Goal: Task Accomplishment & Management: Use online tool/utility

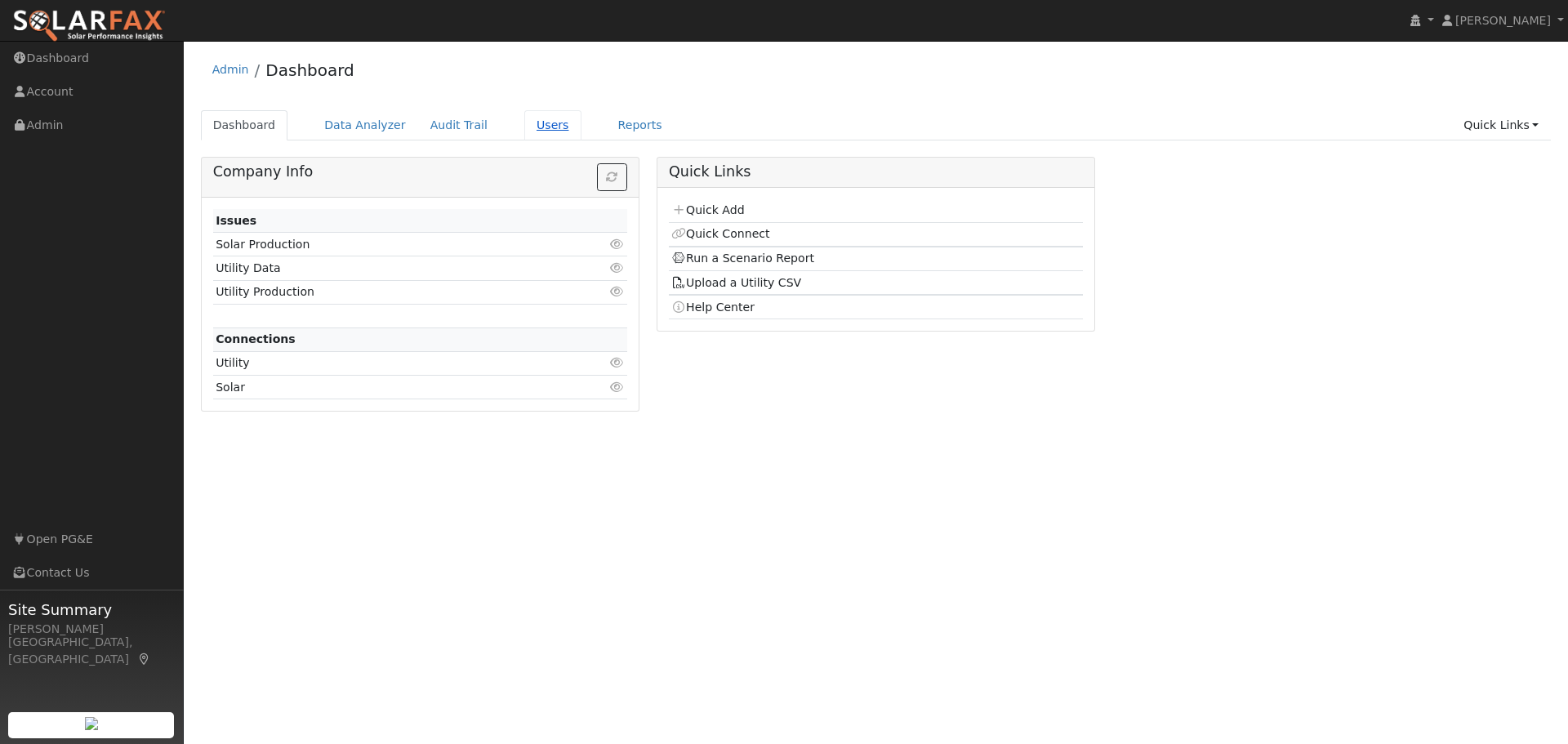
click at [526, 127] on link "Users" at bounding box center [553, 125] width 58 height 30
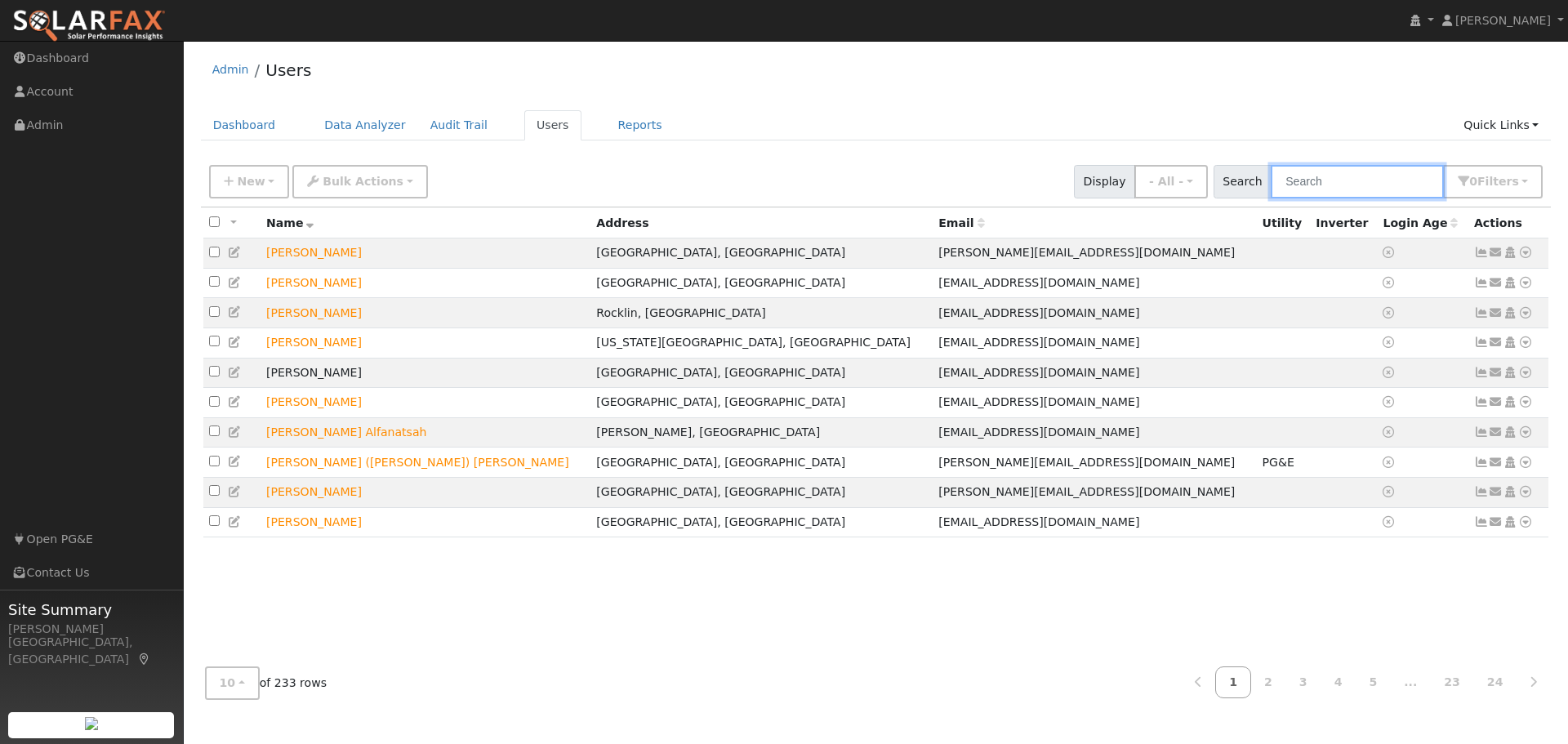
click at [1355, 181] on input "text" at bounding box center [1357, 181] width 173 height 34
type input "pande"
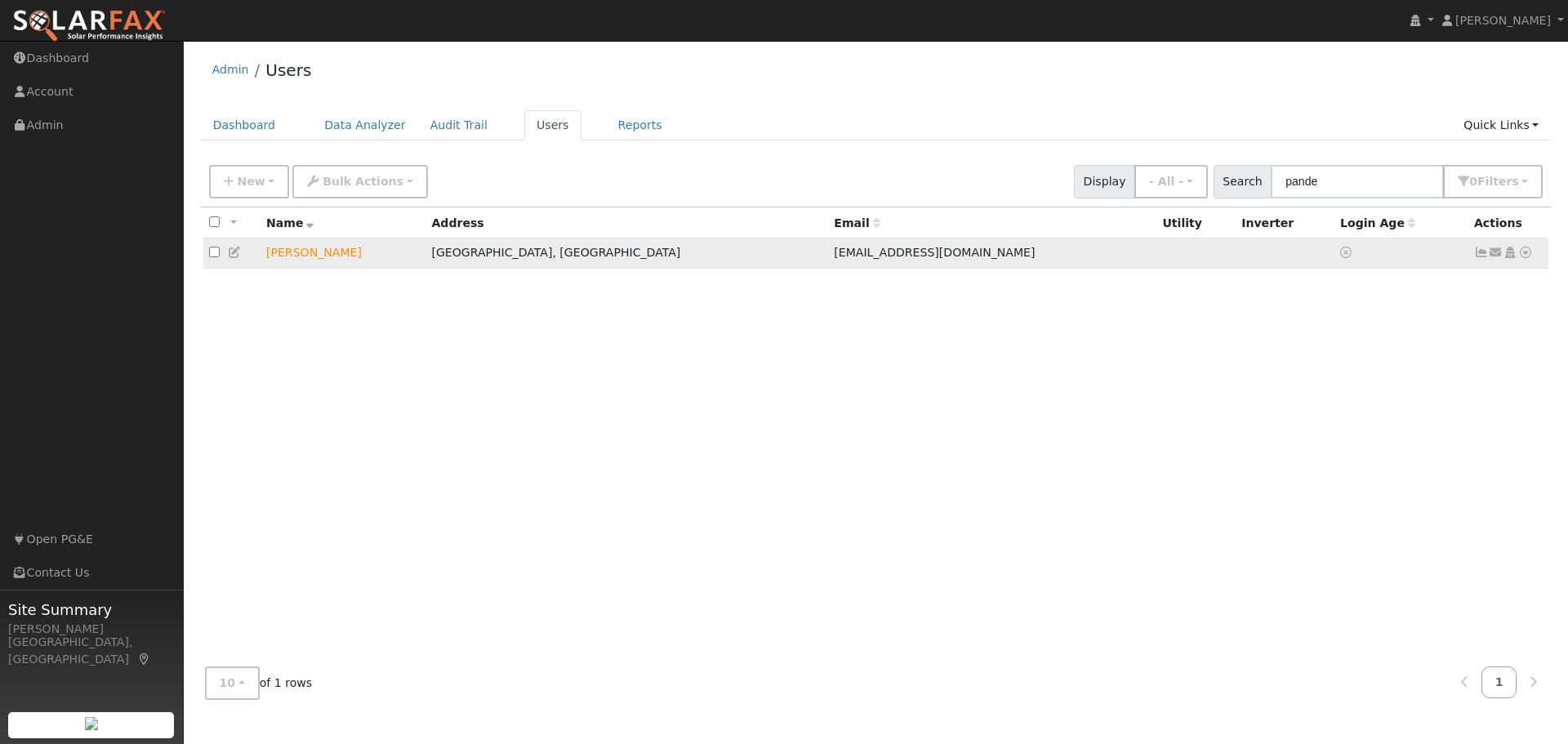
click at [1525, 251] on icon at bounding box center [1526, 252] width 15 height 11
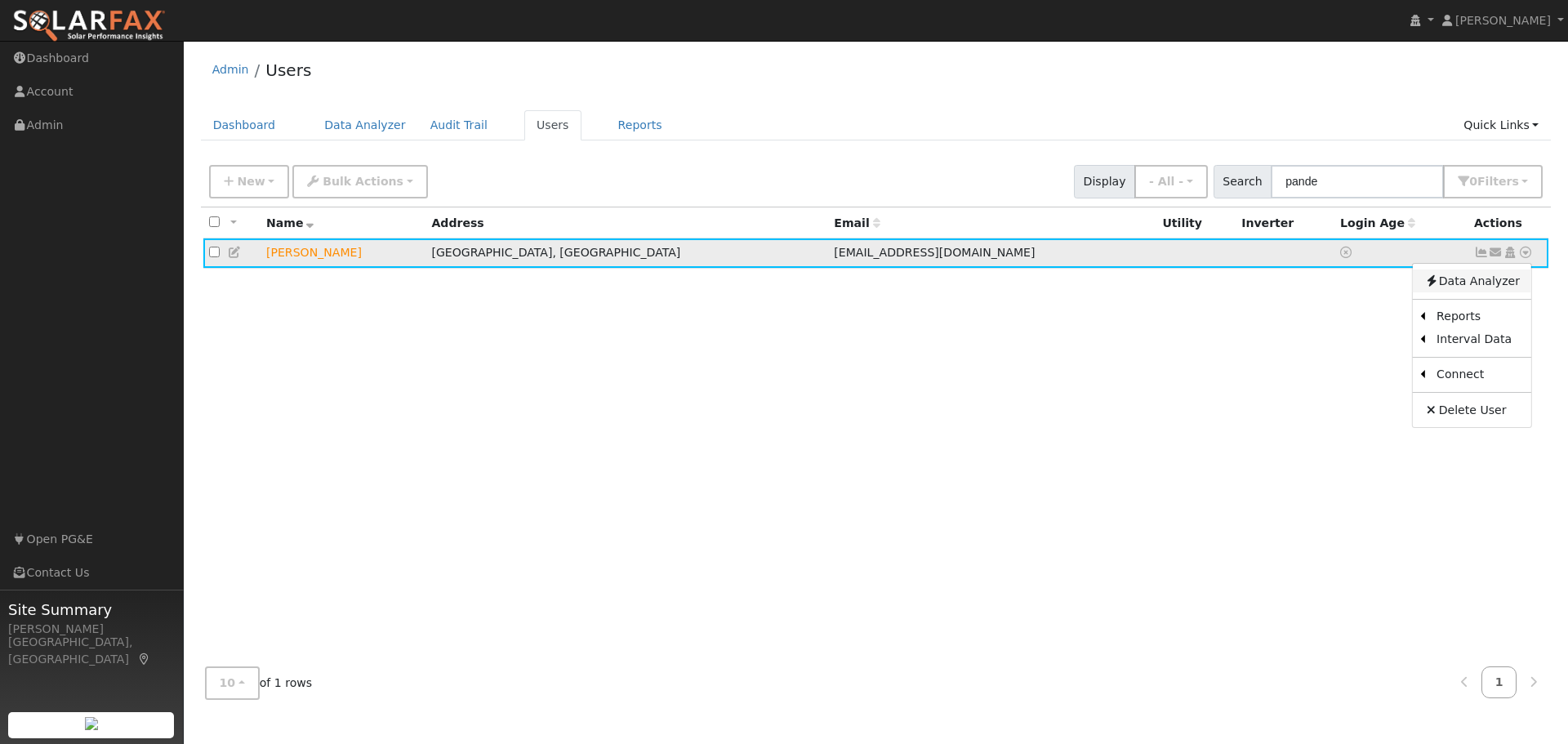
click at [1459, 291] on link "Data Analyzer" at bounding box center [1473, 281] width 119 height 23
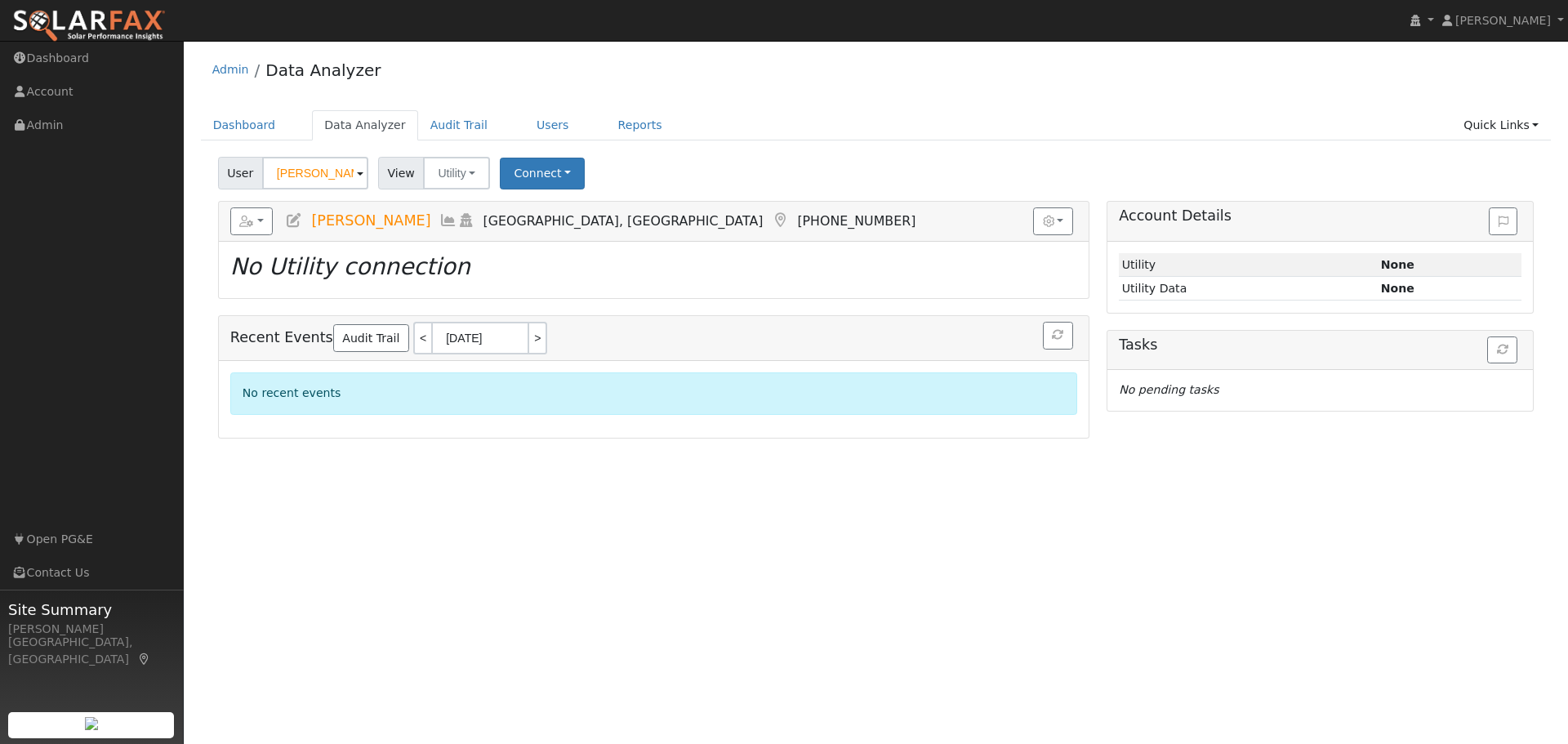
click at [485, 171] on div "View Utility Utility Solar" at bounding box center [437, 173] width 117 height 33
click at [524, 178] on button "Connect" at bounding box center [542, 173] width 85 height 32
click at [571, 214] on link "Select a Provider" at bounding box center [565, 209] width 127 height 23
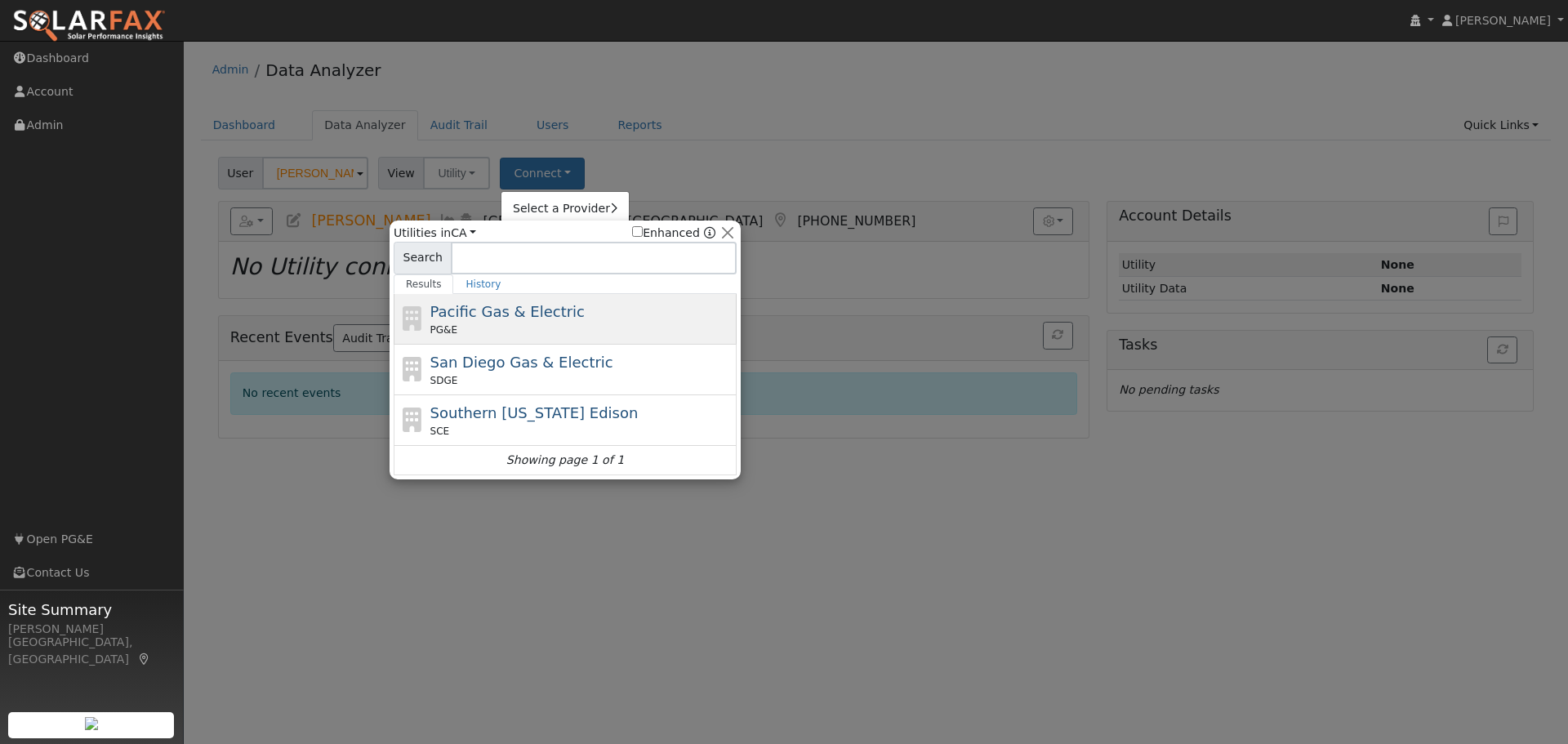
click at [509, 317] on span "Pacific Gas & Electric" at bounding box center [508, 312] width 155 height 17
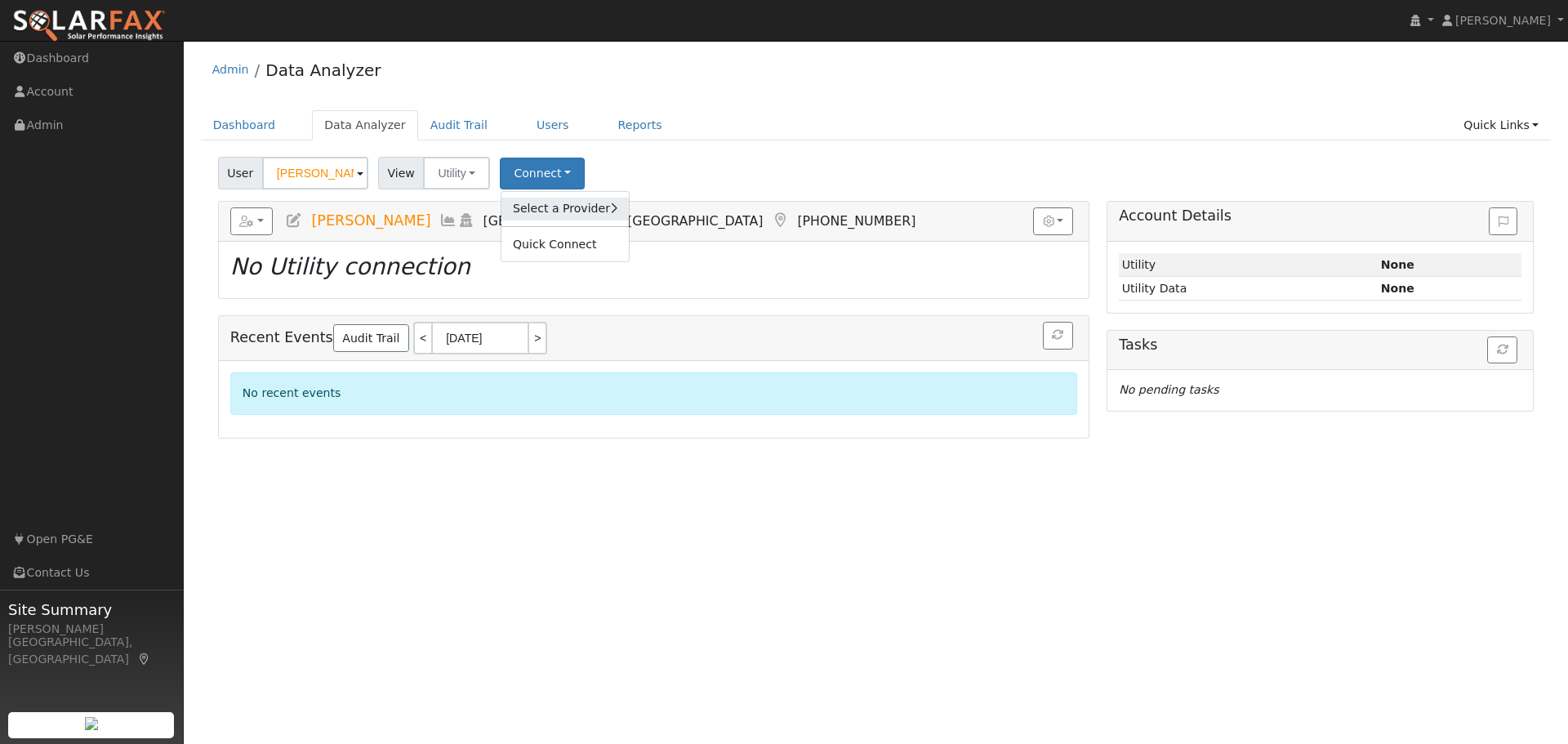
click at [543, 205] on link "Select a Provider" at bounding box center [565, 209] width 127 height 23
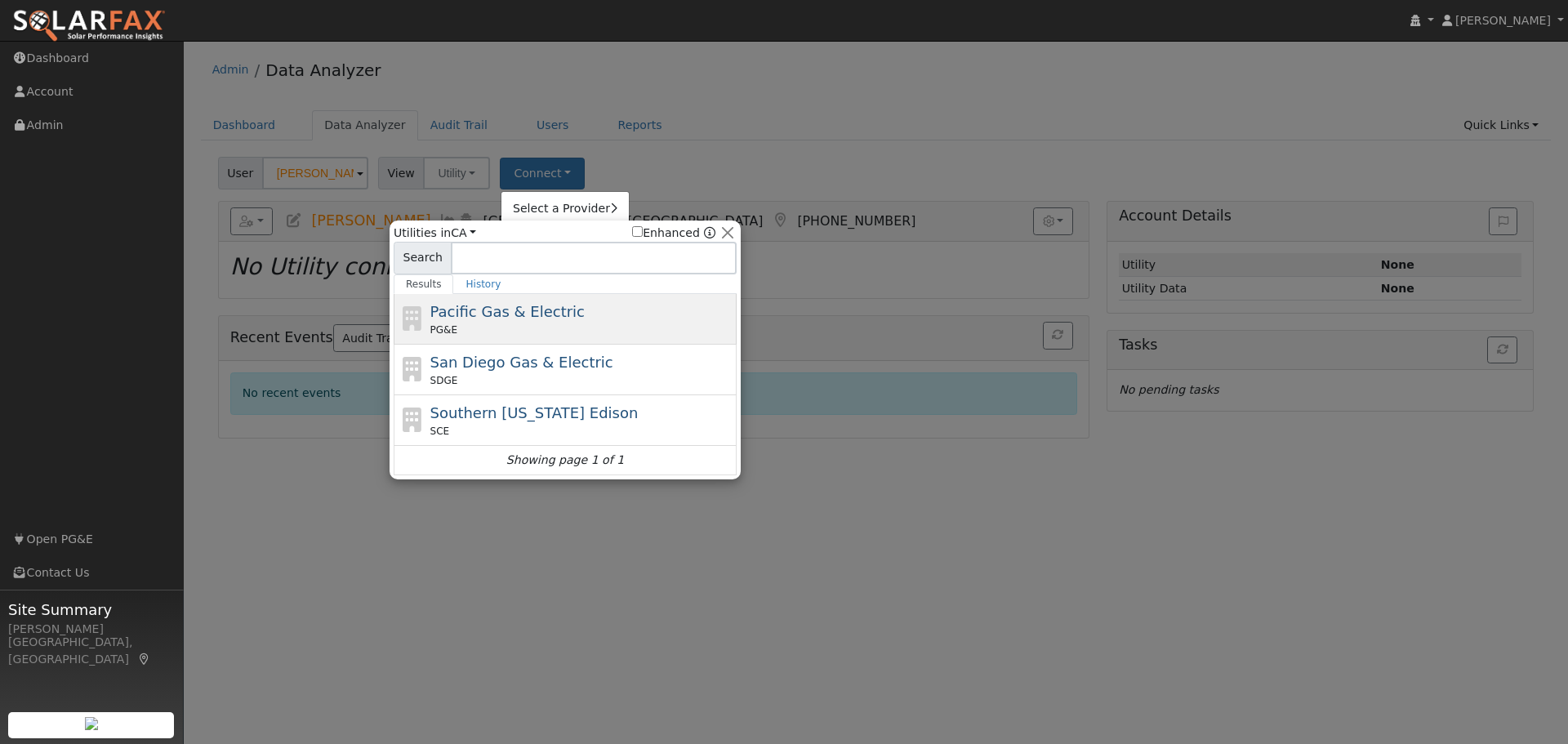
click at [572, 323] on div "PG&E" at bounding box center [582, 329] width 303 height 15
